Goal: Communication & Community: Connect with others

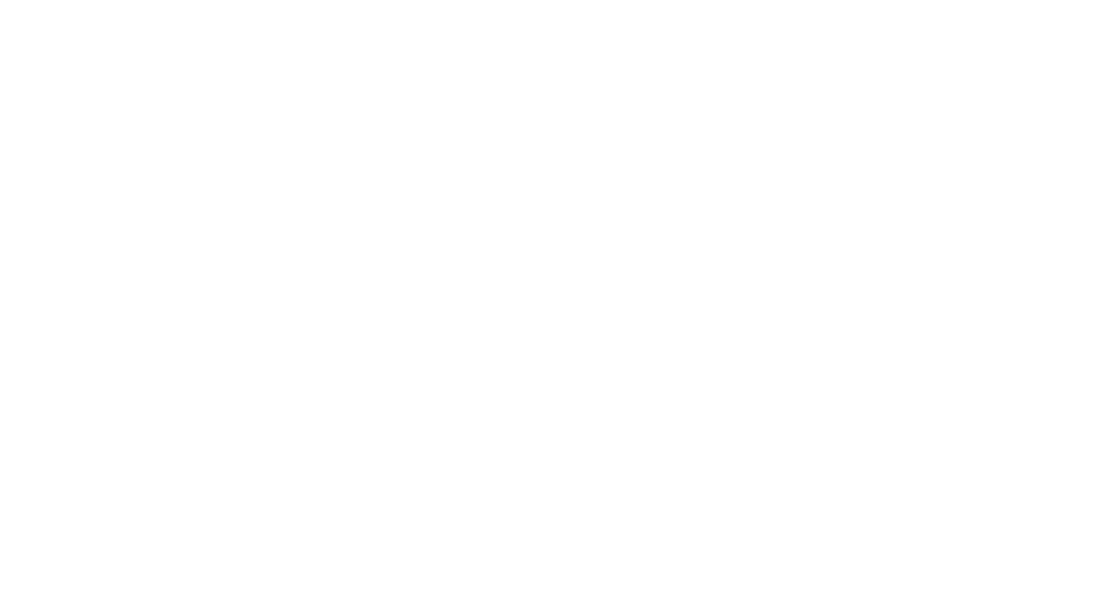
select select "*"
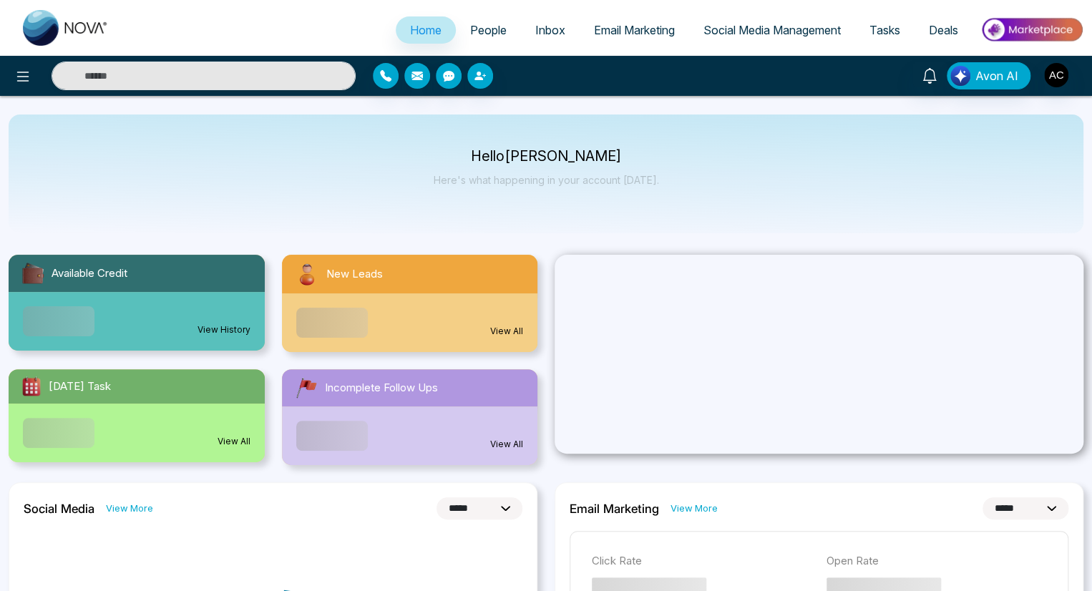
click at [478, 30] on span "People" at bounding box center [488, 30] width 36 height 14
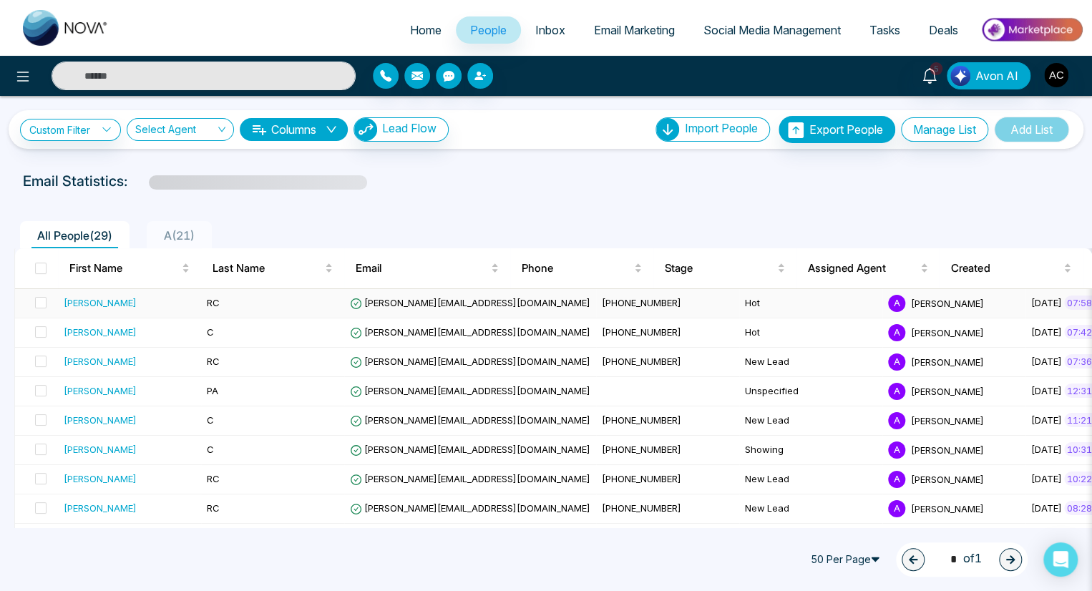
click at [129, 302] on div "Adish" at bounding box center [130, 303] width 132 height 14
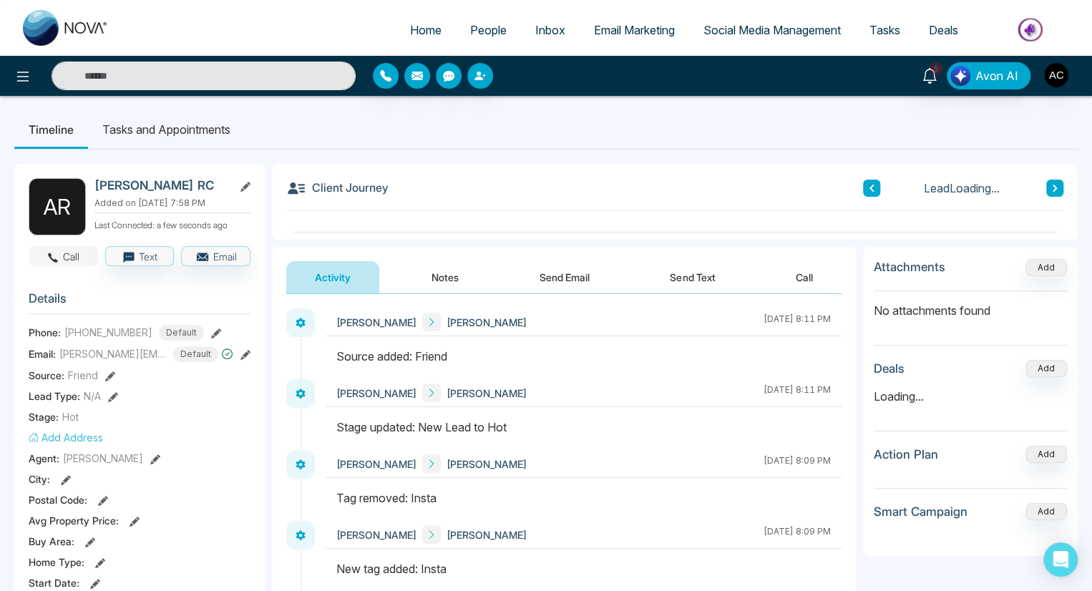
click at [63, 255] on button "Call" at bounding box center [63, 256] width 69 height 20
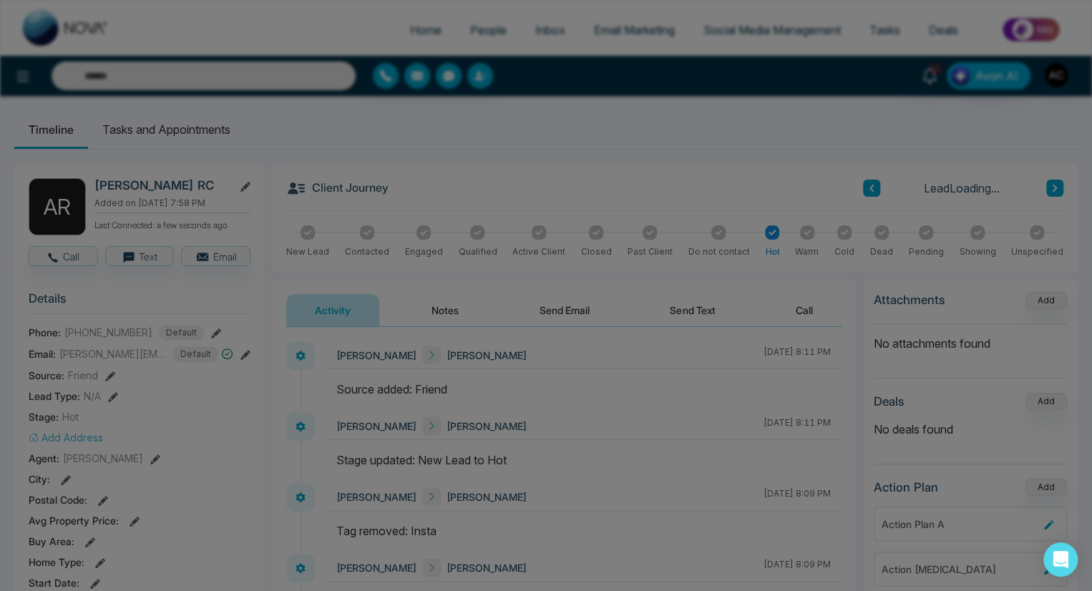
click at [520, 313] on icon at bounding box center [524, 320] width 14 height 14
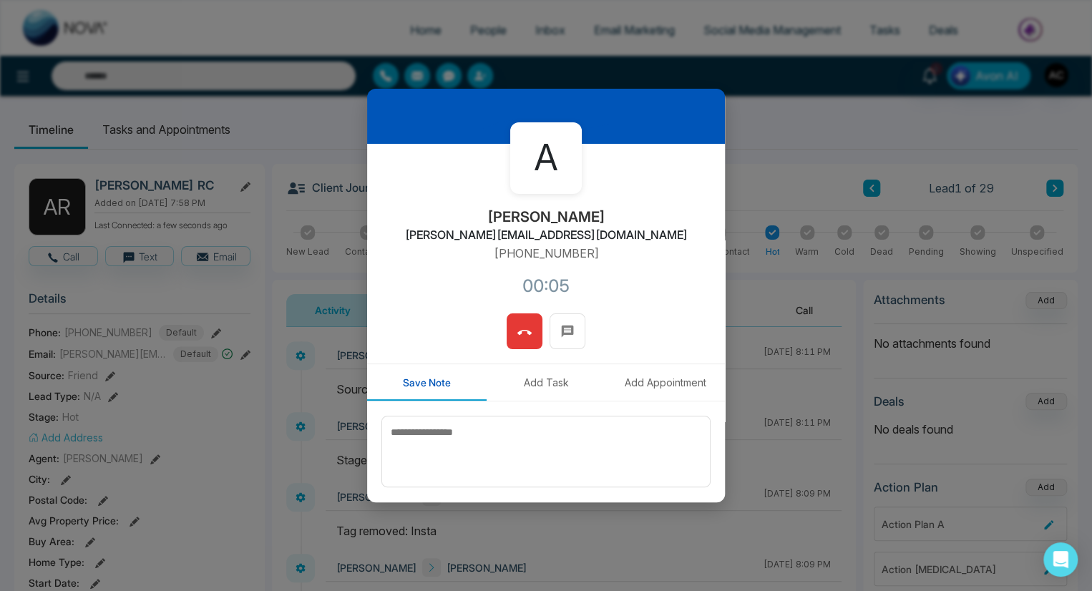
click at [520, 332] on icon at bounding box center [524, 333] width 14 height 14
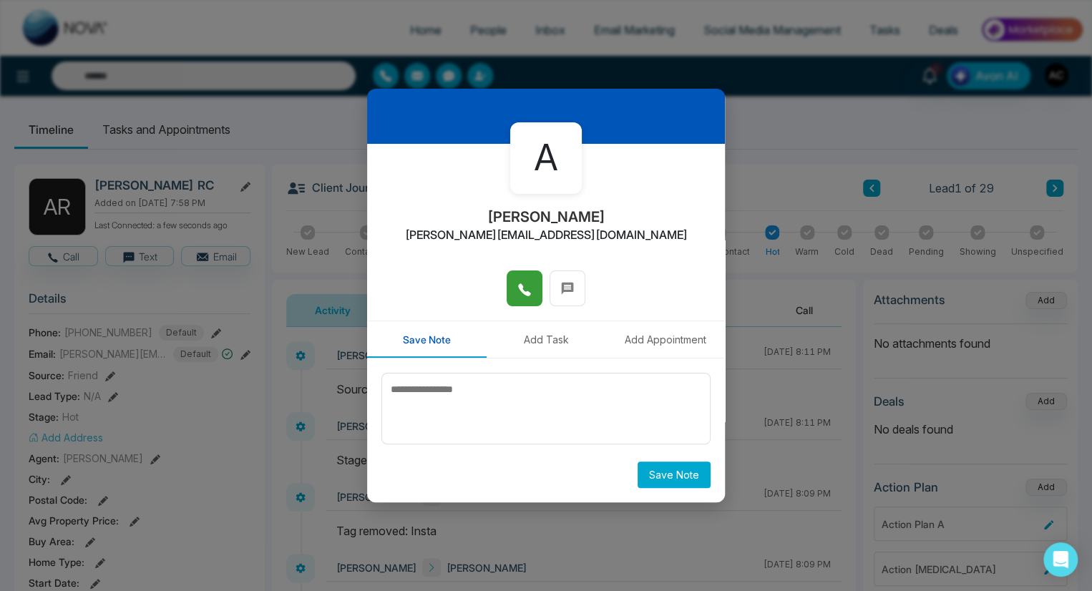
click at [699, 82] on icon at bounding box center [703, 78] width 9 height 9
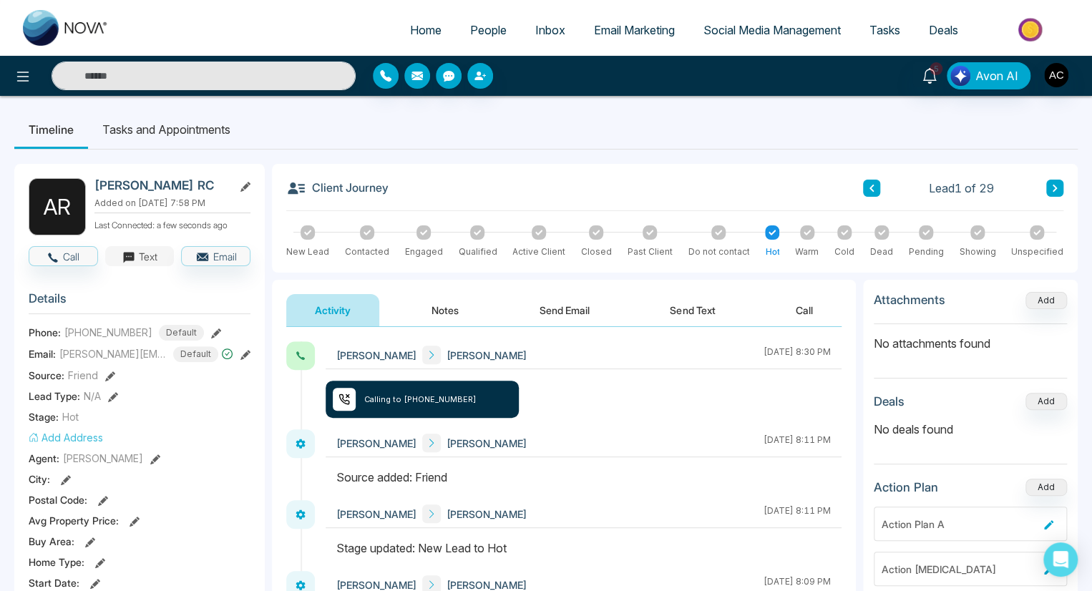
click at [139, 255] on button "Text" at bounding box center [139, 256] width 69 height 20
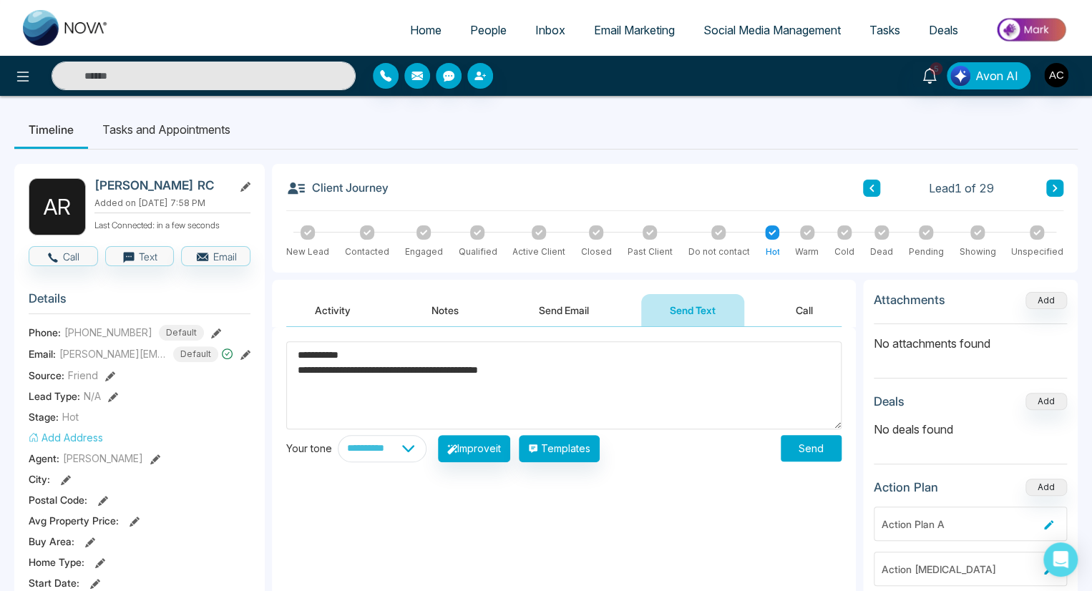
type textarea "**********"
click at [811, 448] on button "Send" at bounding box center [811, 448] width 61 height 26
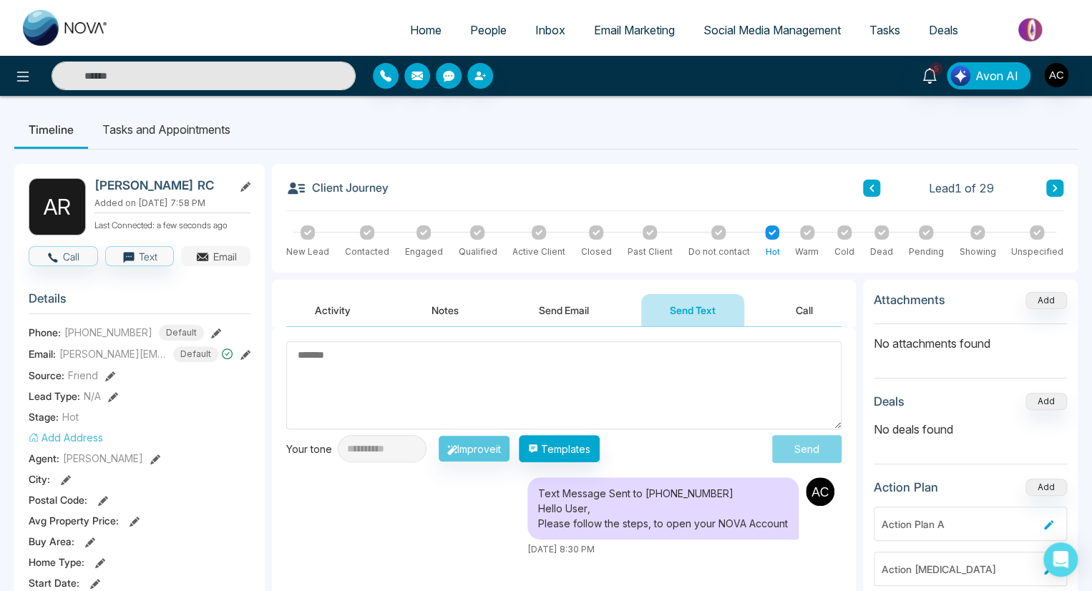
click at [215, 255] on button "Email" at bounding box center [215, 256] width 69 height 20
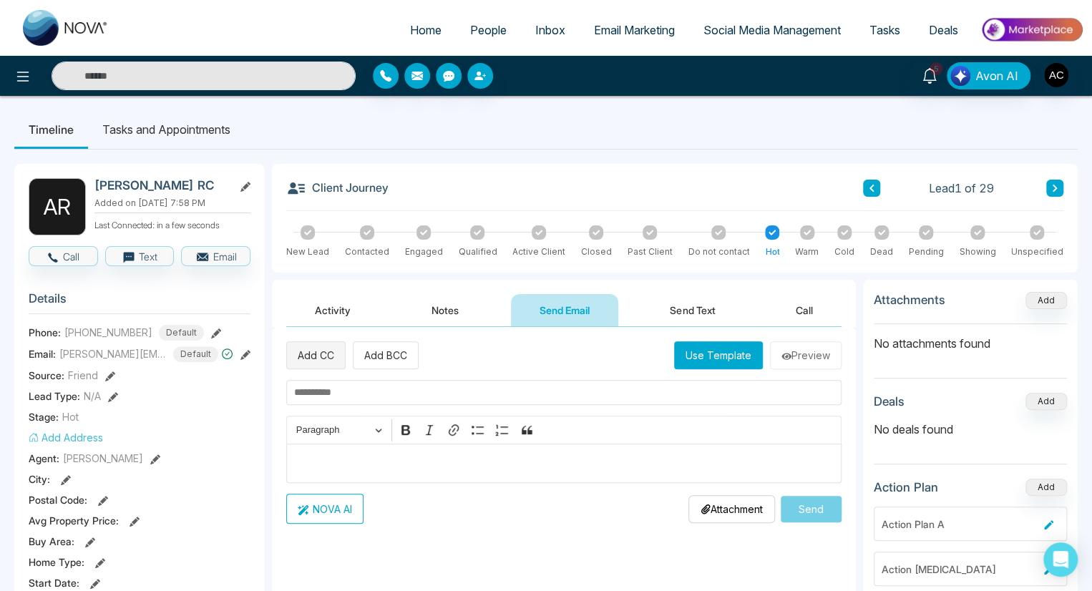
click at [316, 354] on button "Add CC" at bounding box center [315, 355] width 59 height 28
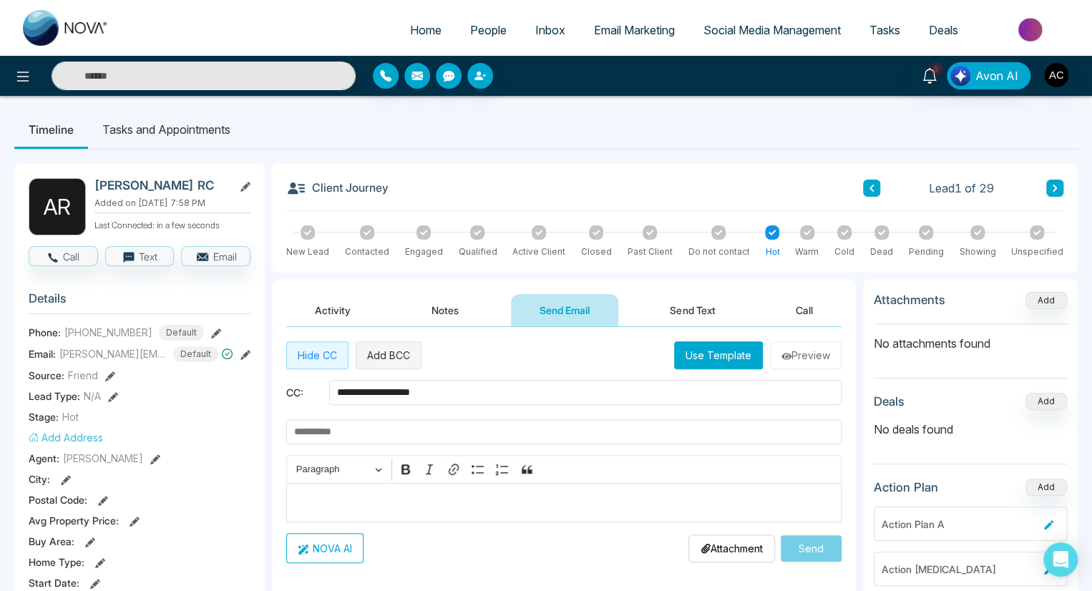
type input "**********"
click at [388, 354] on button "Add BCC" at bounding box center [389, 355] width 66 height 28
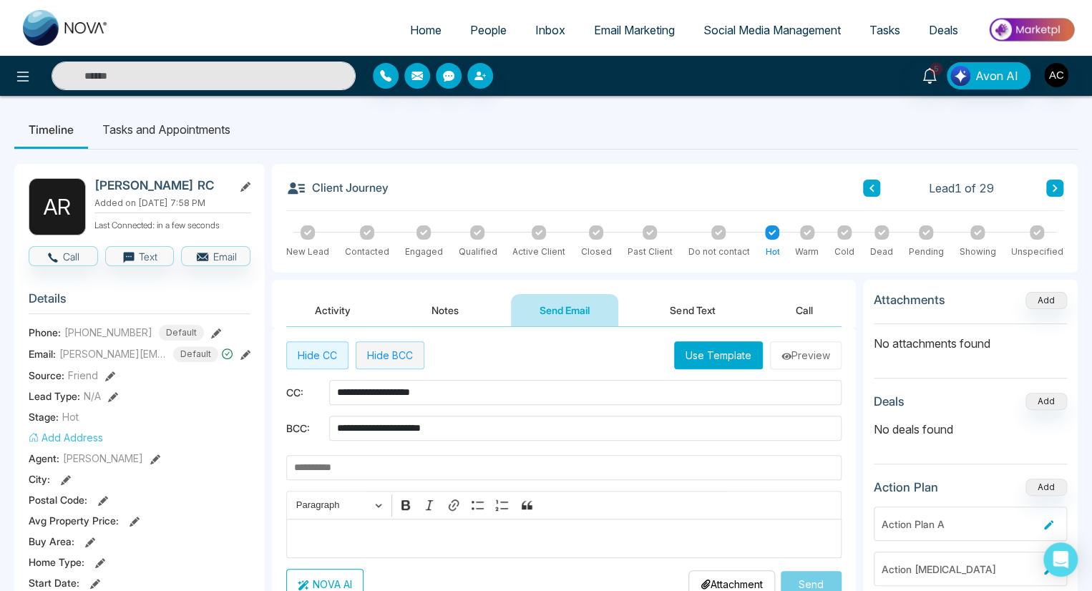
type input "**********"
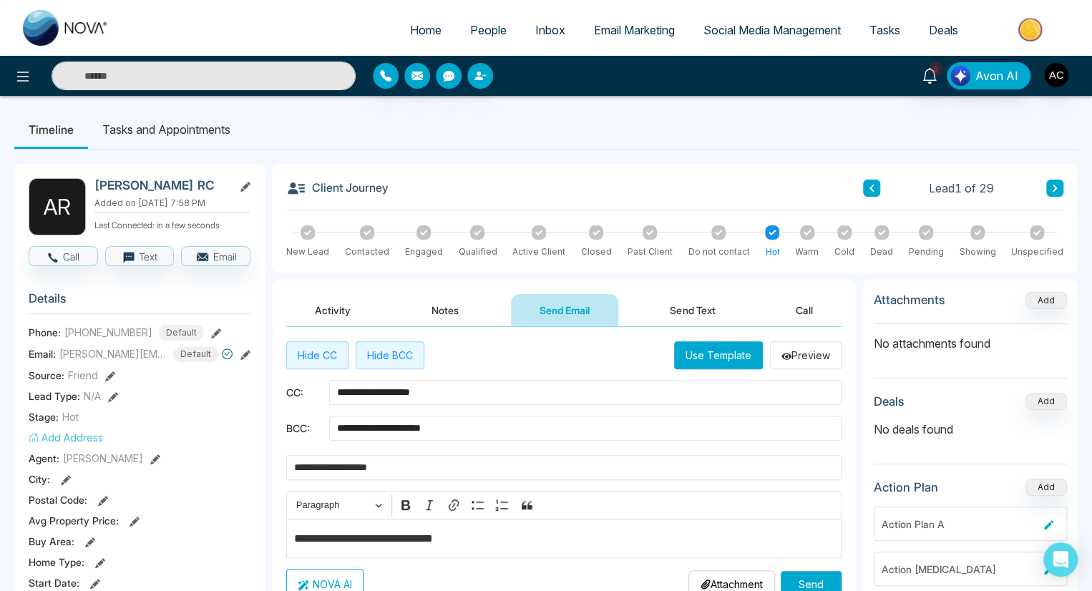
click at [811, 577] on button "Send" at bounding box center [811, 584] width 61 height 26
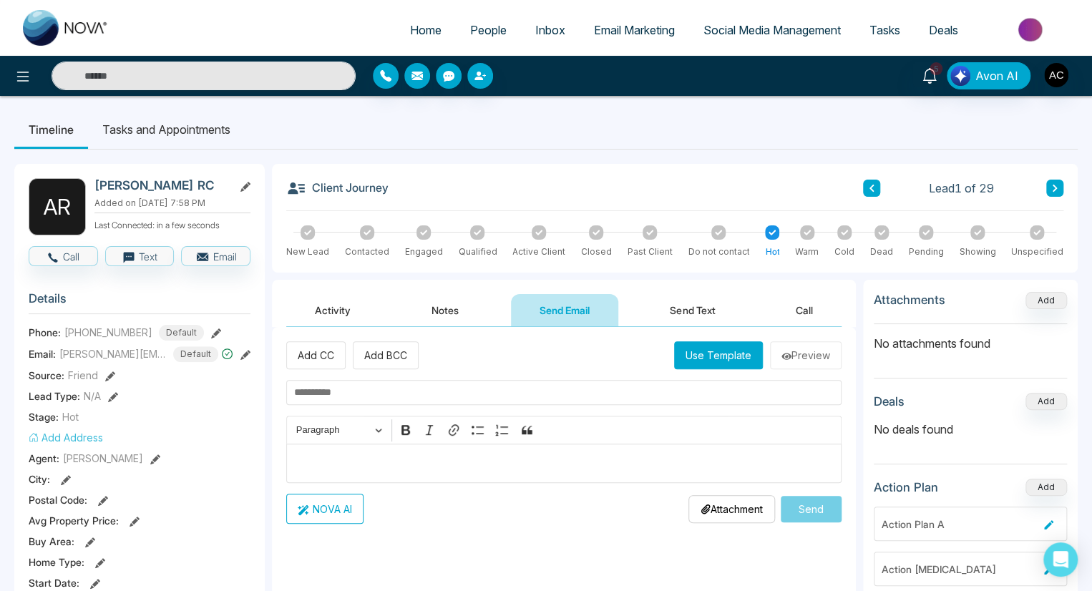
click at [109, 374] on icon at bounding box center [110, 376] width 10 height 10
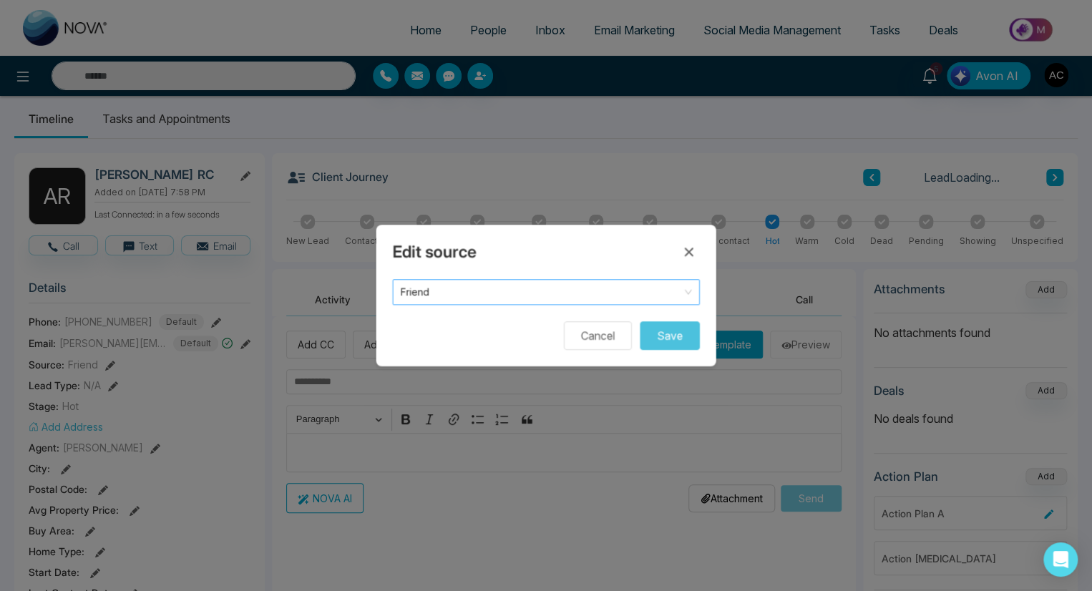
click at [545, 292] on span "Friend" at bounding box center [546, 292] width 291 height 19
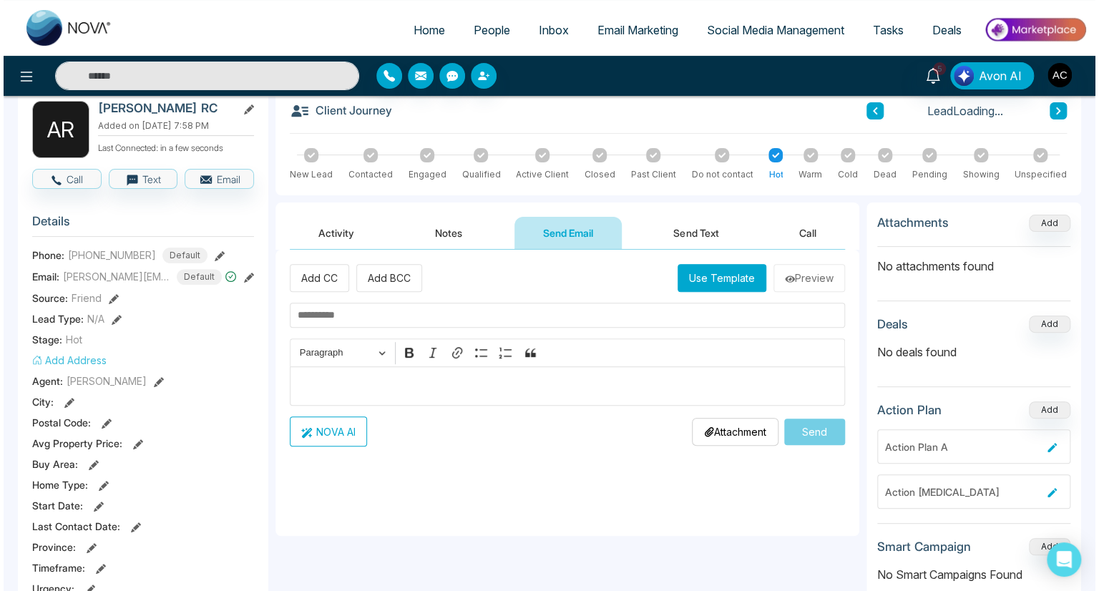
scroll to position [78, 0]
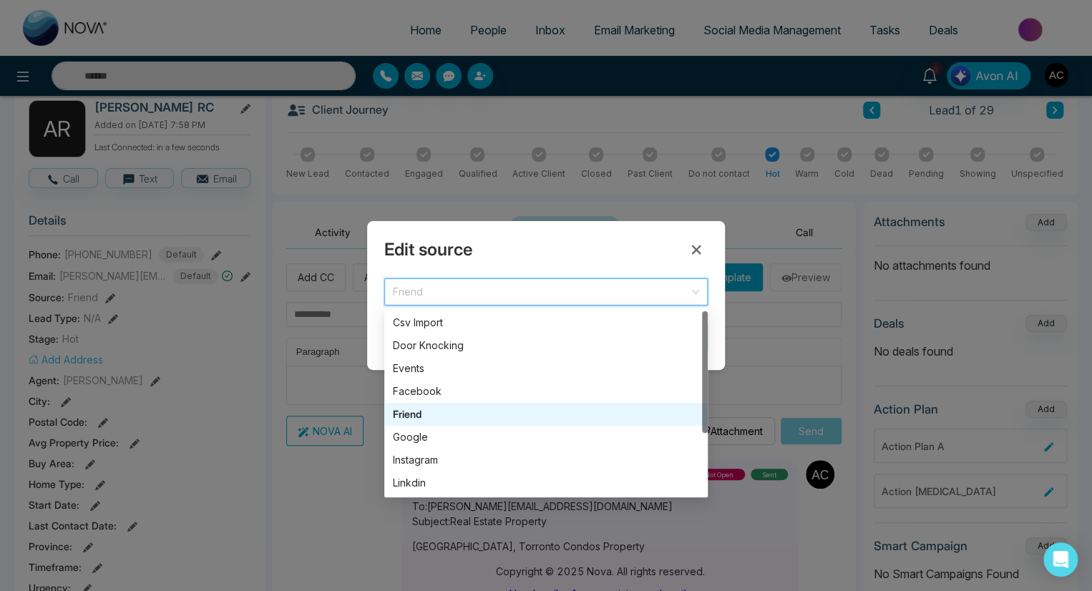
click at [545, 437] on div "Google" at bounding box center [546, 437] width 306 height 16
click at [676, 337] on button "Save" at bounding box center [676, 338] width 63 height 30
